Goal: Transaction & Acquisition: Purchase product/service

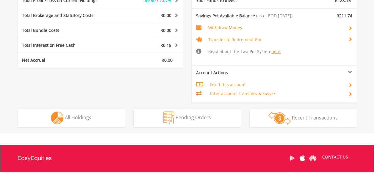
scroll to position [308, 0]
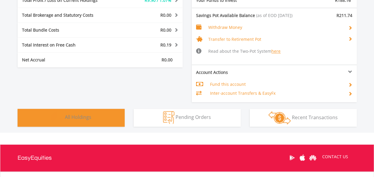
click at [103, 118] on button "Holdings All Holdings" at bounding box center [71, 118] width 107 height 18
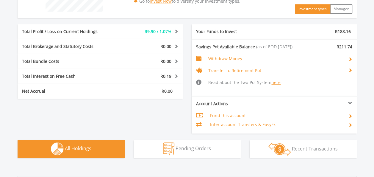
scroll to position [277, 0]
click at [96, 147] on button "Holdings All Holdings" at bounding box center [71, 149] width 107 height 18
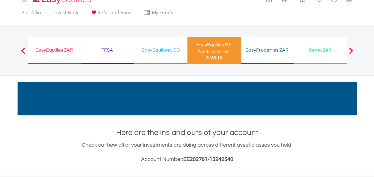
scroll to position [0, 0]
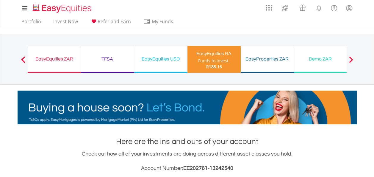
click at [226, 63] on div "Funds to invest:" at bounding box center [214, 61] width 32 height 6
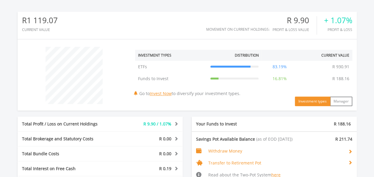
scroll to position [182, 0]
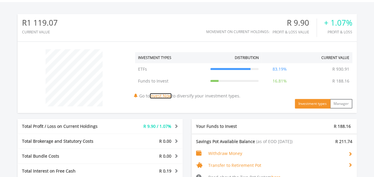
click at [164, 96] on link "Invest Now" at bounding box center [161, 96] width 22 height 6
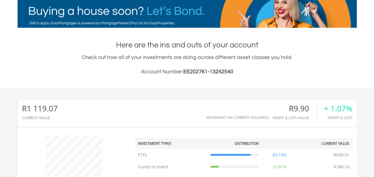
scroll to position [99, 0]
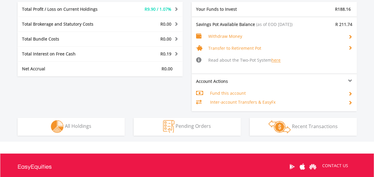
click at [132, 98] on div "Total Profit / Loss on Current Holdings R9.90 / 1.07% Last Valuation R930.91 Pu…" at bounding box center [187, 56] width 348 height 109
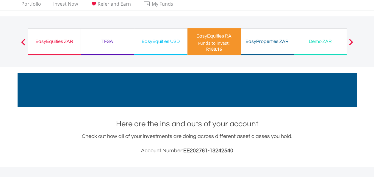
scroll to position [0, 0]
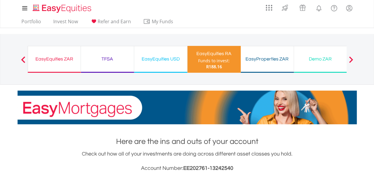
click at [223, 58] on div "Funds to invest:" at bounding box center [214, 61] width 32 height 6
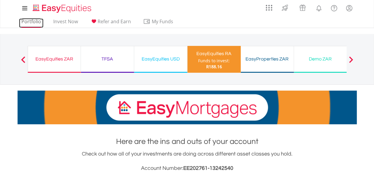
click at [35, 23] on link "Portfolio" at bounding box center [31, 22] width 24 height 9
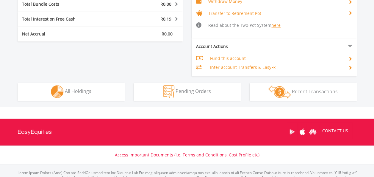
scroll to position [336, 0]
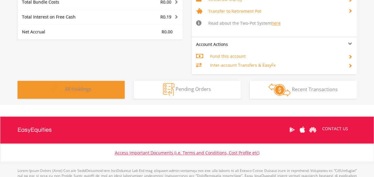
click at [78, 87] on span "All Holdings" at bounding box center [78, 89] width 27 height 7
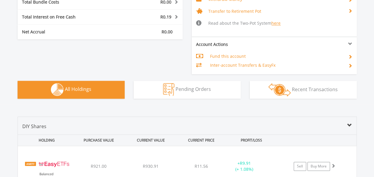
scroll to position [445, 0]
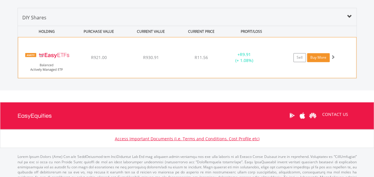
click at [324, 56] on link "Buy More" at bounding box center [318, 57] width 23 height 9
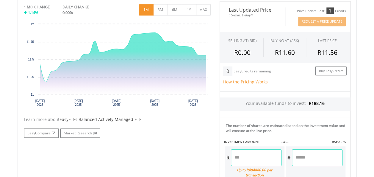
scroll to position [202, 0]
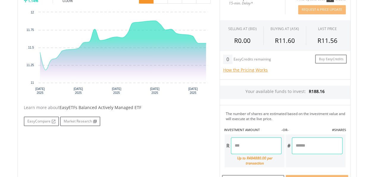
click at [253, 145] on input "number" at bounding box center [256, 145] width 51 height 17
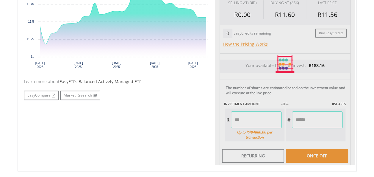
type input "******"
type input "*******"
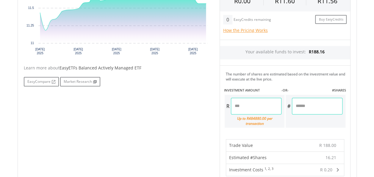
scroll to position [221, 0]
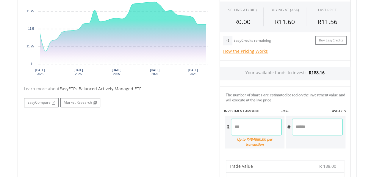
click at [250, 127] on input "******" at bounding box center [256, 127] width 51 height 17
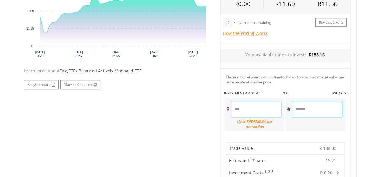
type input "******"
type input "*******"
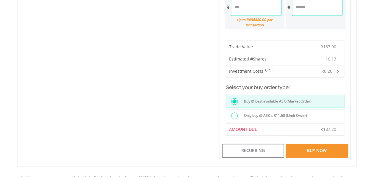
scroll to position [343, 0]
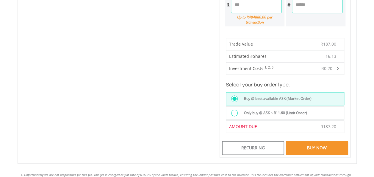
click at [302, 141] on div "Buy Now" at bounding box center [317, 148] width 62 height 14
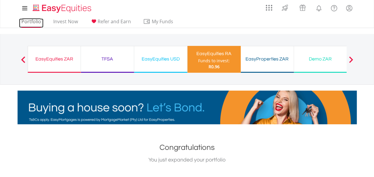
click at [33, 21] on link "Portfolio" at bounding box center [31, 22] width 24 height 9
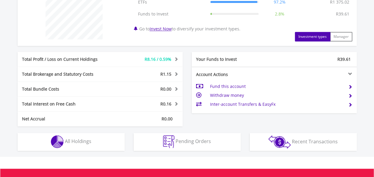
scroll to position [255, 0]
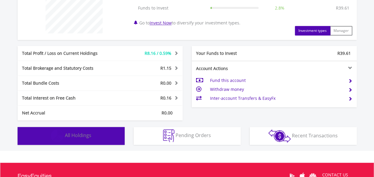
click at [94, 135] on button "Holdings All Holdings" at bounding box center [71, 136] width 107 height 18
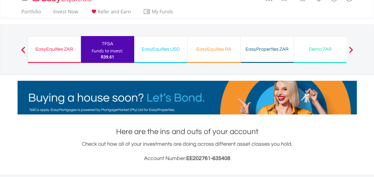
scroll to position [0, 0]
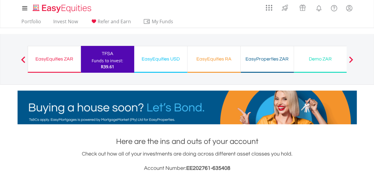
click at [93, 60] on div "Funds to invest:" at bounding box center [108, 61] width 32 height 6
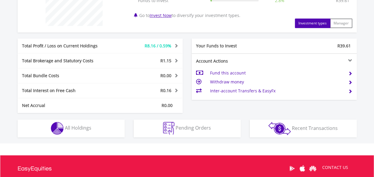
scroll to position [263, 0]
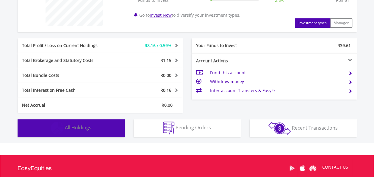
click at [90, 130] on button "Holdings All Holdings" at bounding box center [71, 128] width 107 height 18
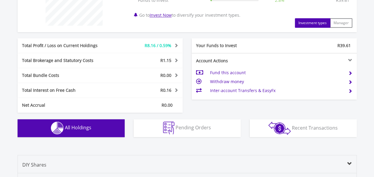
scroll to position [418, 0]
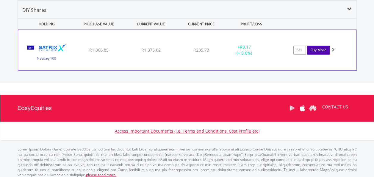
click at [320, 49] on link "Buy More" at bounding box center [318, 50] width 23 height 9
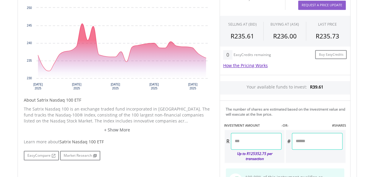
scroll to position [213, 0]
click at [260, 138] on input "number" at bounding box center [256, 141] width 51 height 17
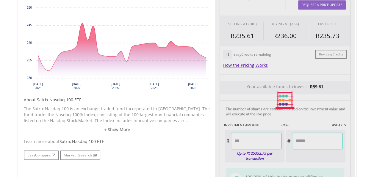
type input "*****"
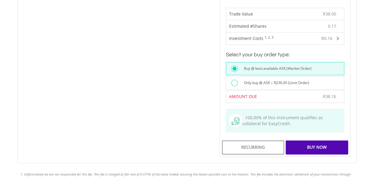
scroll to position [379, 0]
click at [303, 142] on div "Buy Now" at bounding box center [317, 147] width 62 height 14
